Goal: Information Seeking & Learning: Learn about a topic

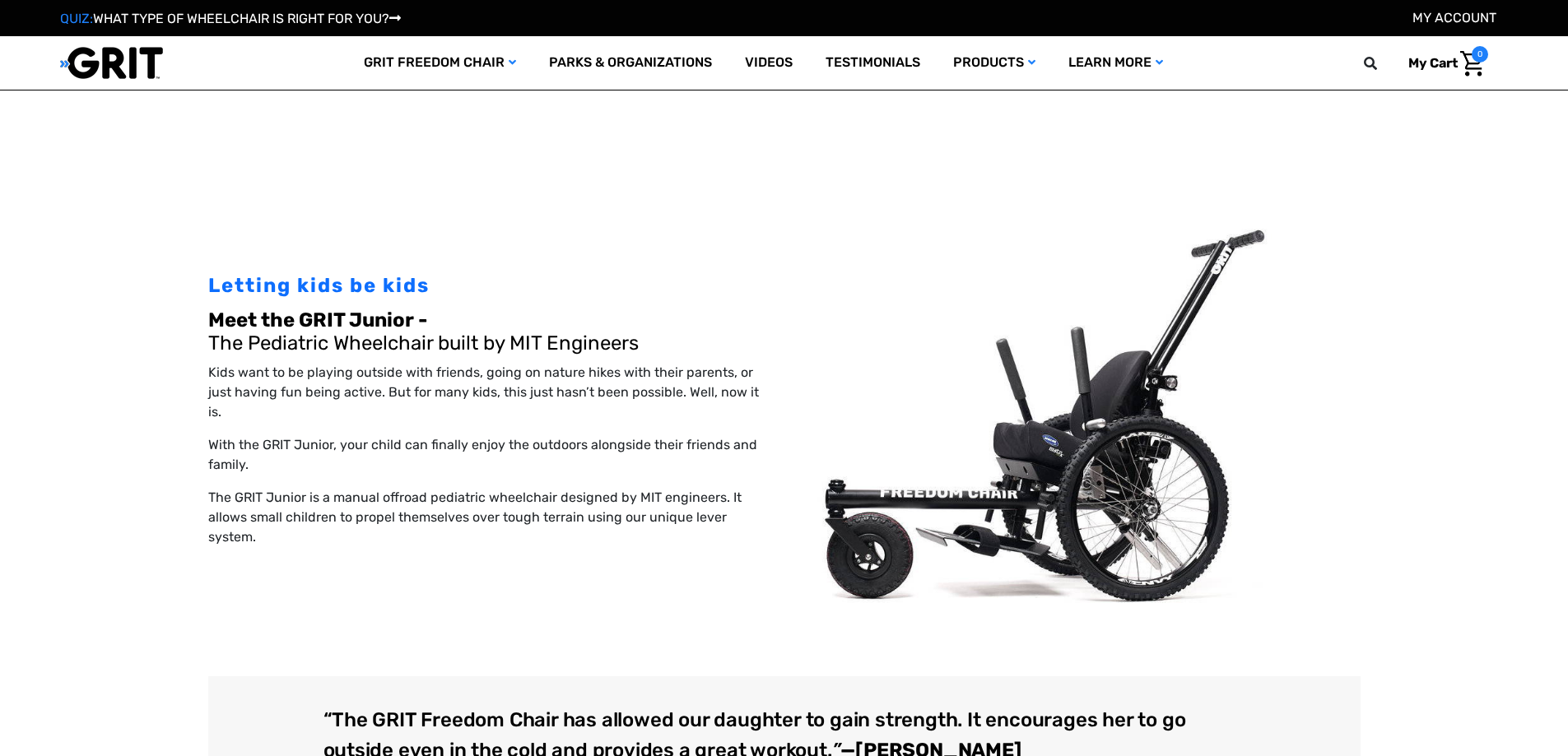
scroll to position [823, 0]
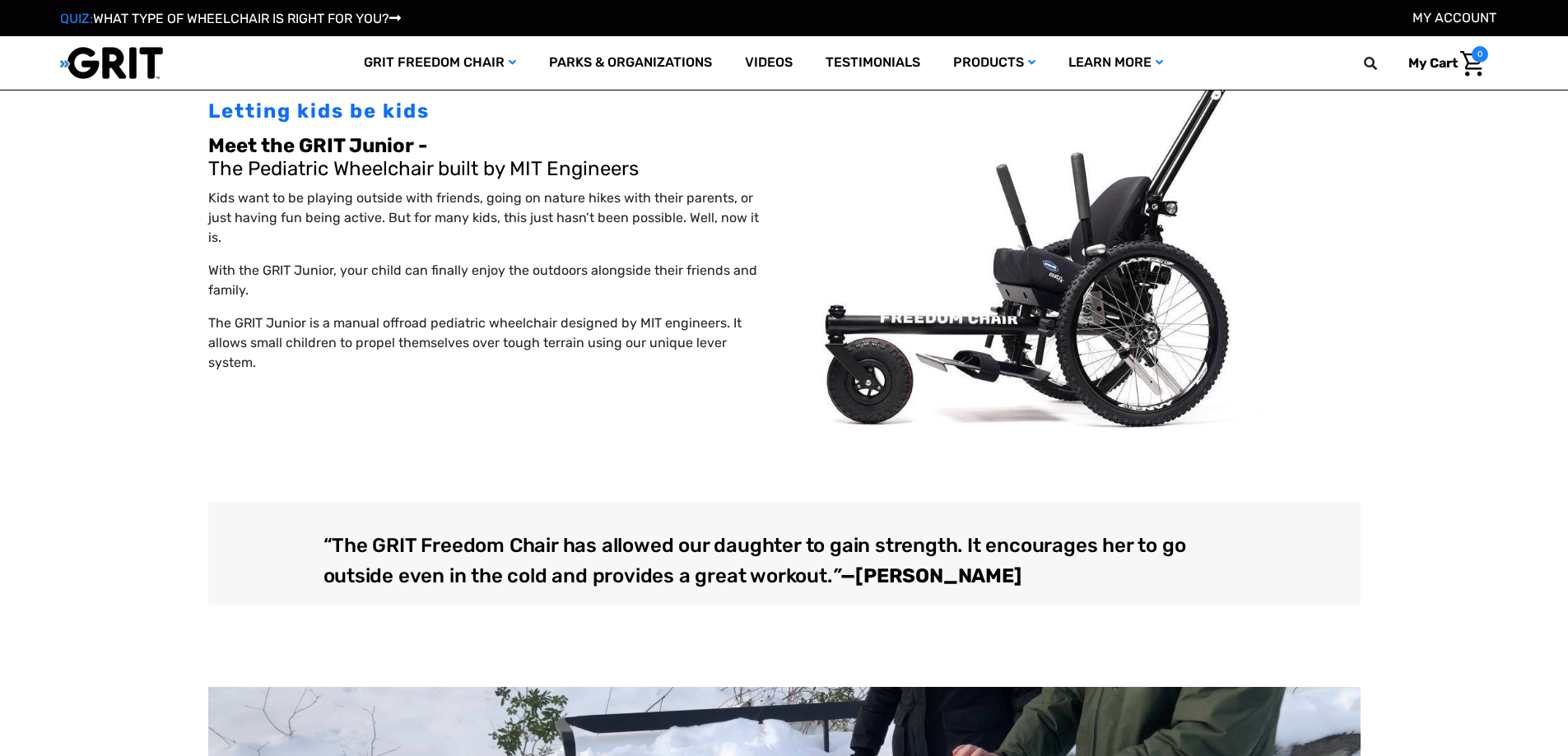
select select "PH"
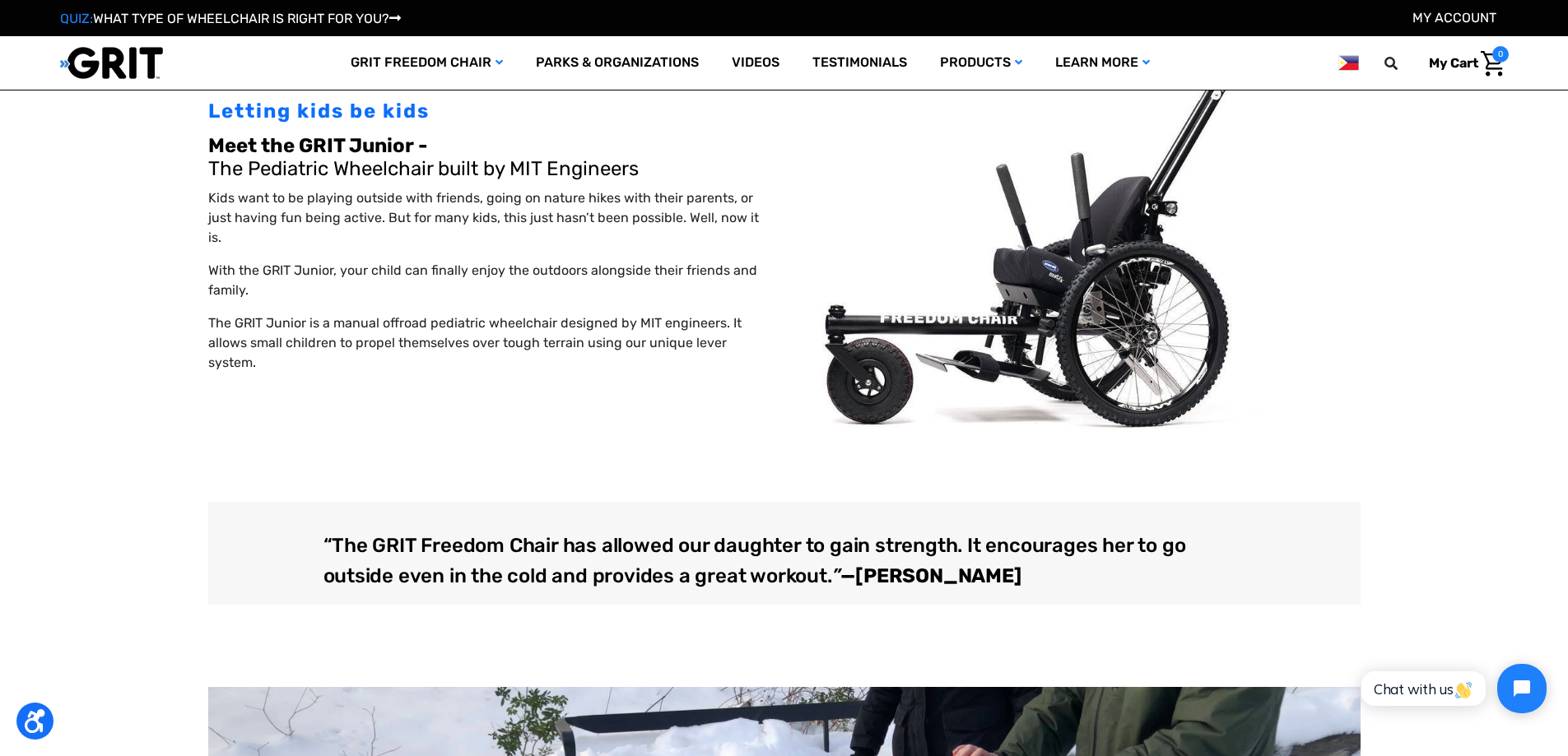
scroll to position [0, 0]
